Goal: Task Accomplishment & Management: Use online tool/utility

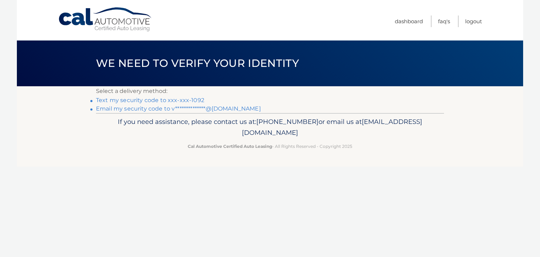
click at [170, 102] on link "Text my security code to xxx-xxx-1092" at bounding box center [150, 100] width 108 height 7
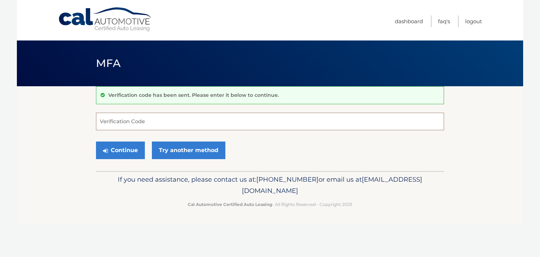
click at [141, 121] on input "Verification Code" at bounding box center [270, 122] width 348 height 18
type input "815614"
click at [134, 154] on button "Continue" at bounding box center [120, 150] width 49 height 18
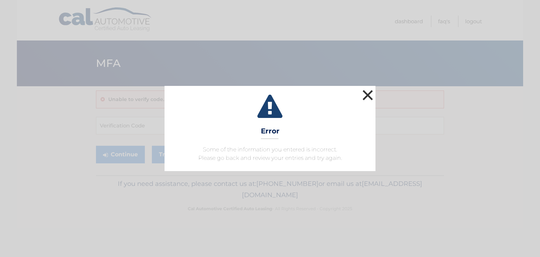
click at [371, 97] on button "×" at bounding box center [368, 95] width 14 height 14
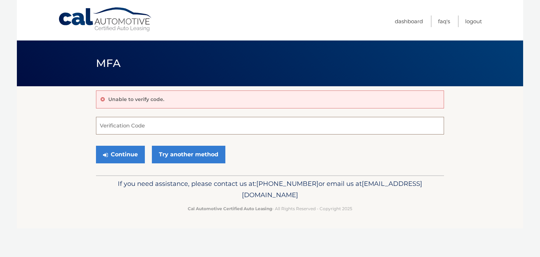
click at [148, 124] on input "Verification Code" at bounding box center [270, 126] width 348 height 18
click at [148, 100] on p "Unable to verify code." at bounding box center [136, 99] width 56 height 6
click at [116, 128] on input "Verification Code" at bounding box center [270, 126] width 348 height 18
type input "680980"
click at [131, 155] on button "Continue" at bounding box center [120, 155] width 49 height 18
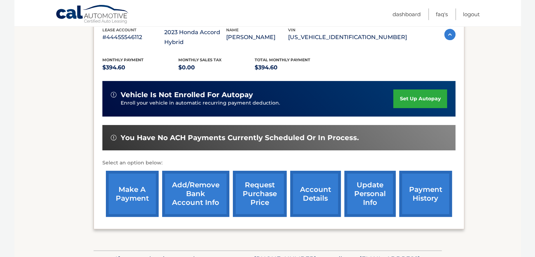
scroll to position [141, 0]
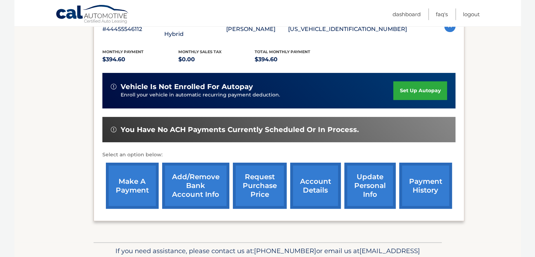
click at [136, 192] on link "make a payment" at bounding box center [132, 185] width 53 height 46
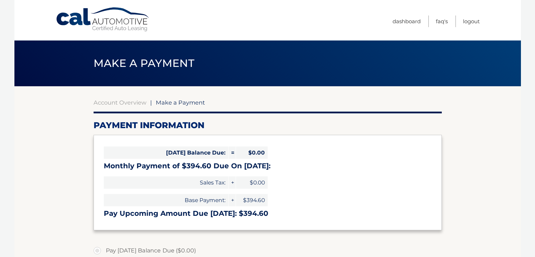
select select "YTg2OWI2NjgtMmIzMC00ZTVhLTg4ZmQtY2NiNjUyODNiMmU1"
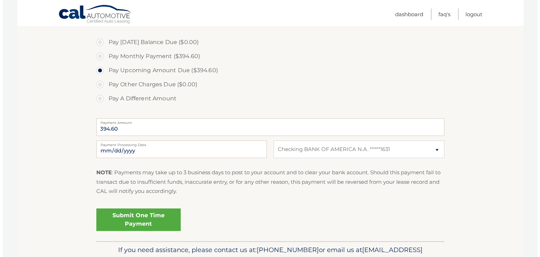
scroll to position [211, 0]
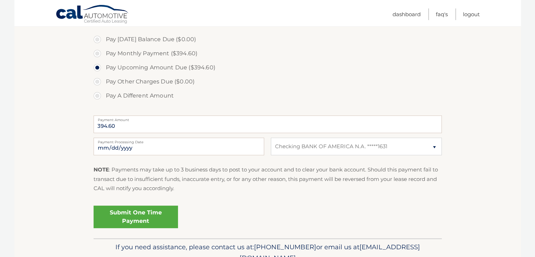
click at [146, 213] on link "Submit One Time Payment" at bounding box center [136, 216] width 84 height 23
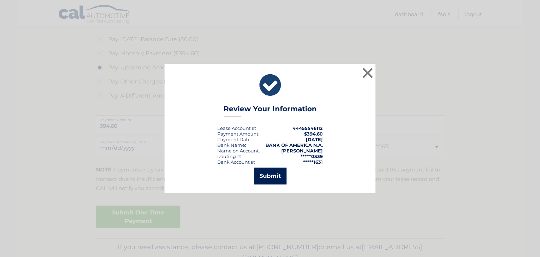
click at [266, 175] on button "Submit" at bounding box center [270, 175] width 33 height 17
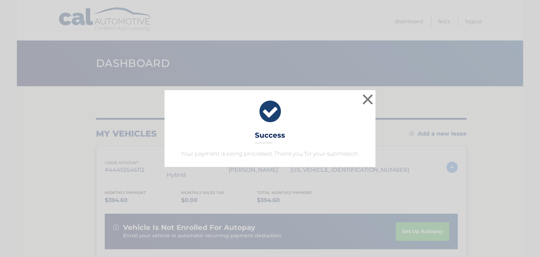
click at [301, 52] on div "× Success Your payment is being processed. Thank you for your submission. Loadi…" at bounding box center [270, 128] width 540 height 257
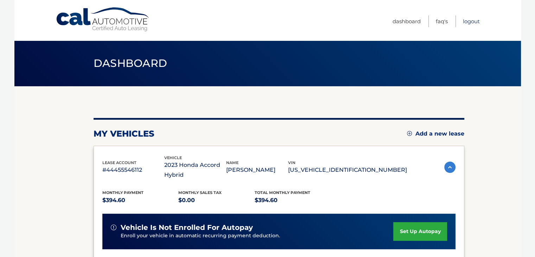
click at [472, 21] on link "Logout" at bounding box center [471, 21] width 17 height 12
